Goal: Find specific page/section: Find specific page/section

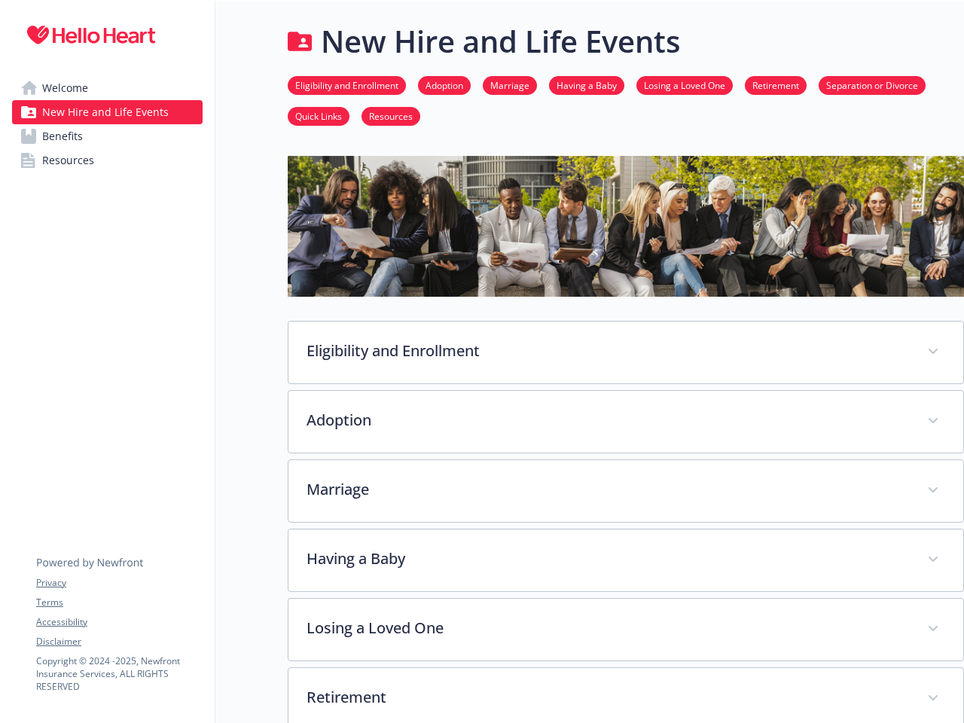
click at [119, 622] on link "Accessibility" at bounding box center [119, 622] width 166 height 14
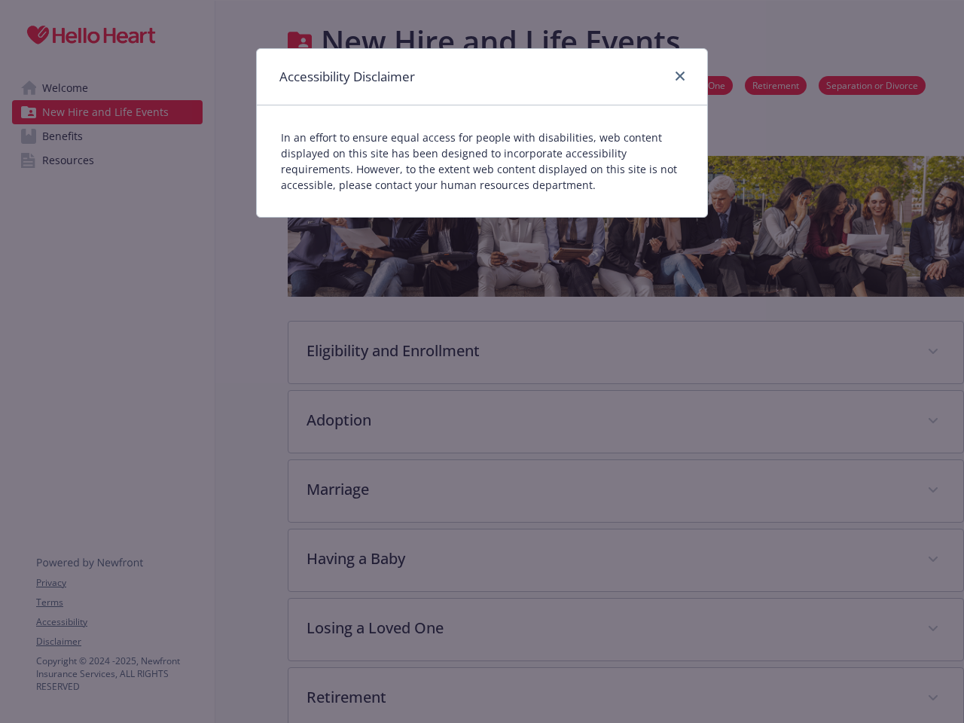
click at [119, 641] on div "Accessibility Disclaimer In an effort to ensure equal access for people with di…" at bounding box center [482, 361] width 964 height 723
click at [626, 352] on div "Accessibility Disclaimer In an effort to ensure equal access for people with di…" at bounding box center [482, 361] width 964 height 723
click at [626, 422] on div "Accessibility Disclaimer In an effort to ensure equal access for people with di…" at bounding box center [482, 361] width 964 height 723
click at [626, 491] on div "Accessibility Disclaimer In an effort to ensure equal access for people with di…" at bounding box center [482, 361] width 964 height 723
click at [626, 560] on div "Accessibility Disclaimer In an effort to ensure equal access for people with di…" at bounding box center [482, 361] width 964 height 723
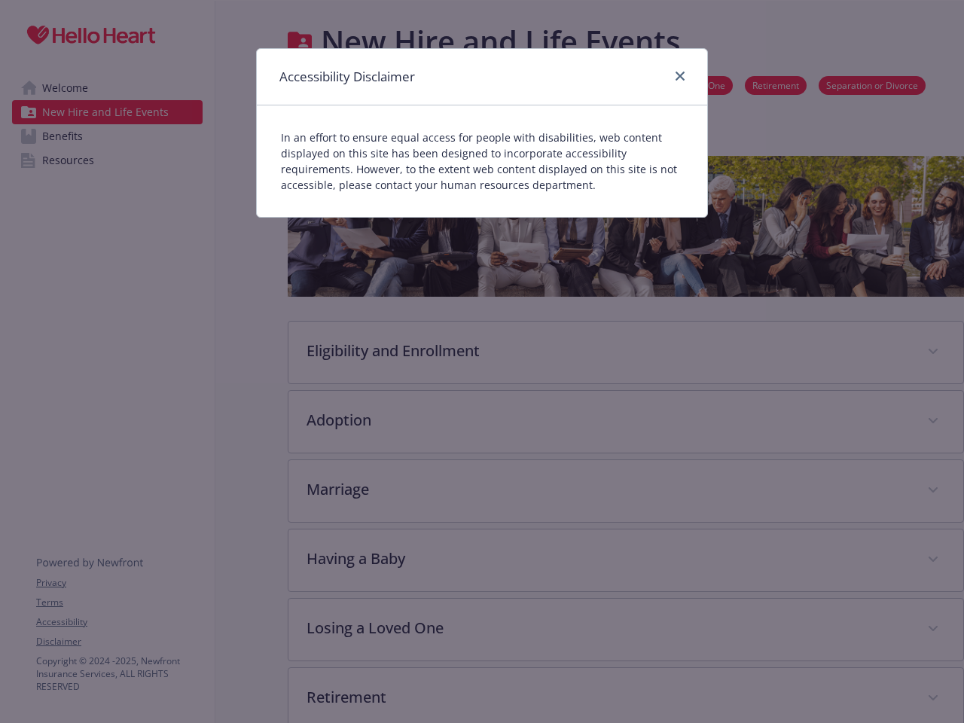
click at [626, 629] on div "Accessibility Disclaimer In an effort to ensure equal access for people with di…" at bounding box center [482, 361] width 964 height 723
click at [626, 695] on div "Accessibility Disclaimer In an effort to ensure equal access for people with di…" at bounding box center [482, 361] width 964 height 723
